Goal: Task Accomplishment & Management: Complete application form

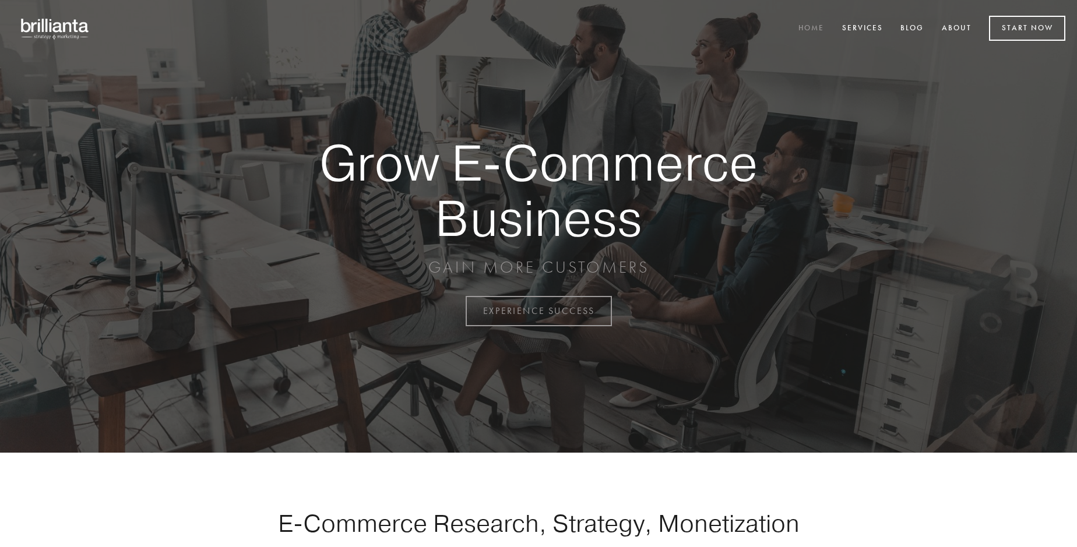
scroll to position [3055, 0]
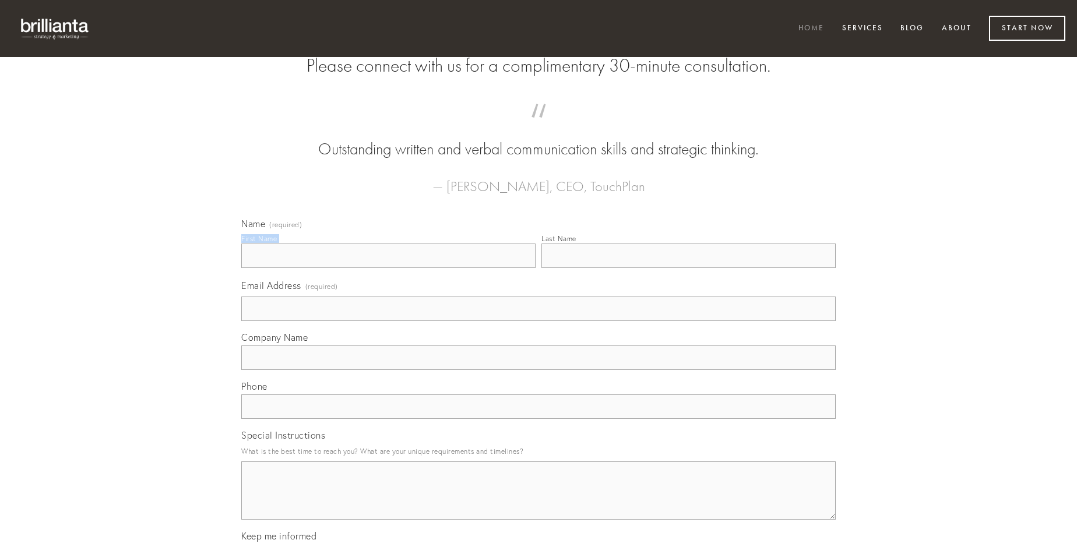
type input "[PERSON_NAME]"
click at [688, 268] on input "Last Name" at bounding box center [688, 256] width 294 height 24
type input "[PERSON_NAME]"
click at [538, 321] on input "Email Address (required)" at bounding box center [538, 309] width 594 height 24
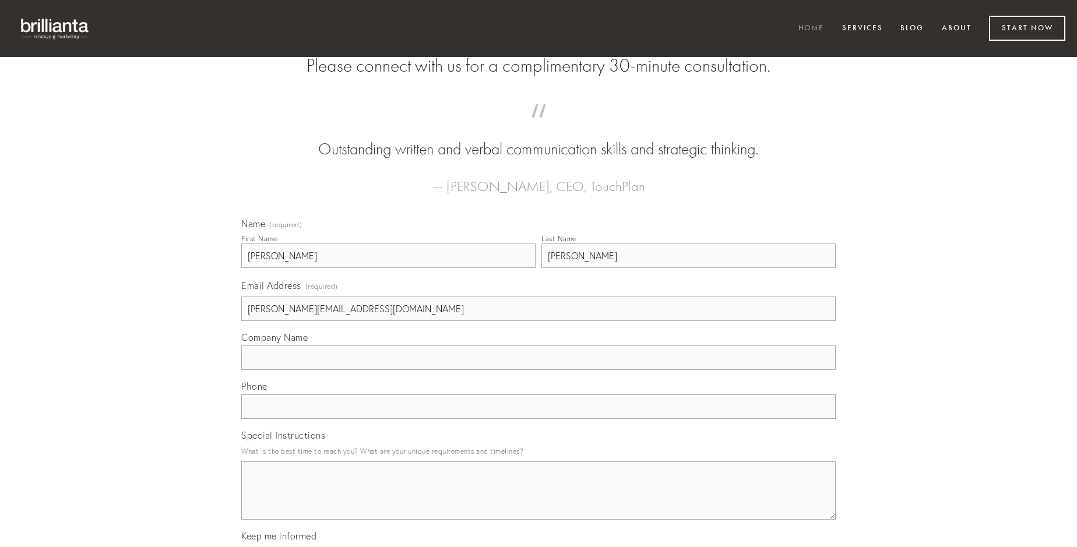
type input "[PERSON_NAME][EMAIL_ADDRESS][DOMAIN_NAME]"
click at [538, 370] on input "Company Name" at bounding box center [538, 358] width 594 height 24
type input "conqueror"
click at [538, 419] on input "text" at bounding box center [538, 407] width 594 height 24
click at [538, 501] on textarea "Special Instructions" at bounding box center [538, 491] width 594 height 58
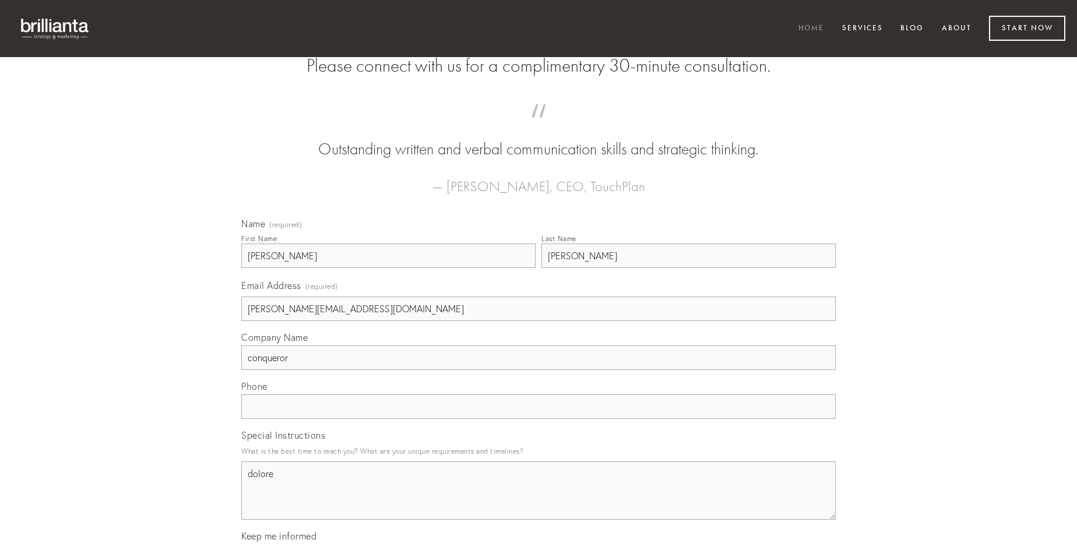
type textarea "dolore"
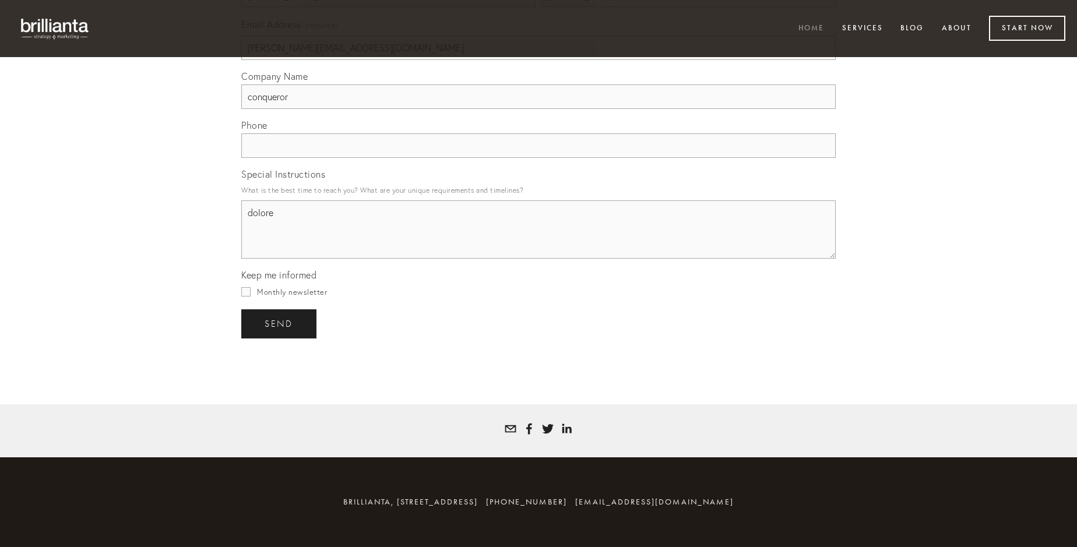
click at [280, 323] on span "send" at bounding box center [279, 324] width 29 height 10
